Goal: Navigation & Orientation: Find specific page/section

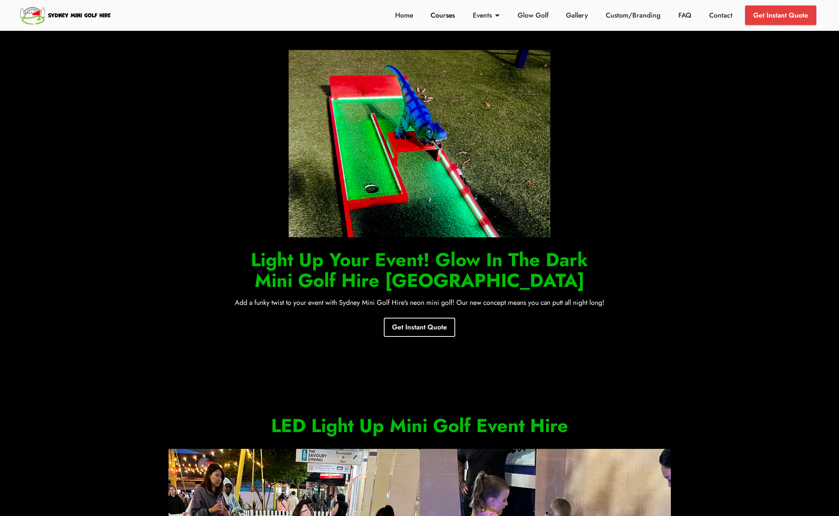
click at [438, 18] on link "Courses" at bounding box center [443, 15] width 28 height 10
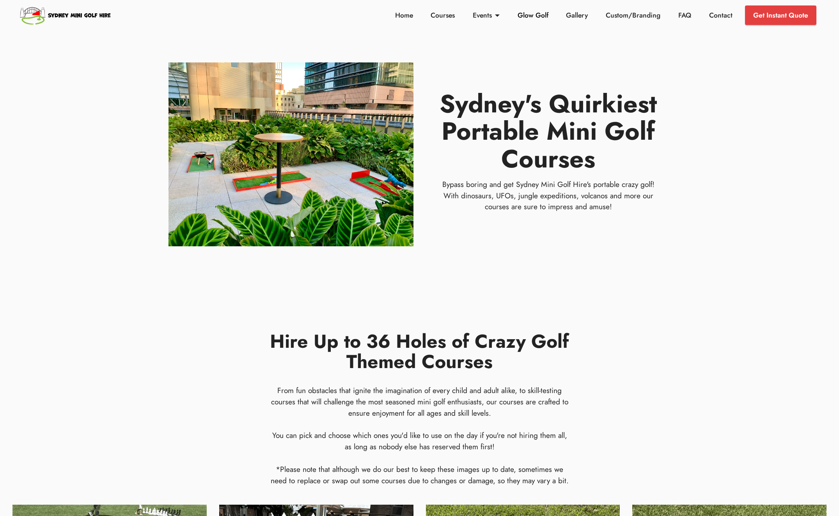
click at [527, 17] on link "Glow Golf" at bounding box center [532, 15] width 35 height 10
